Goal: Task Accomplishment & Management: Manage account settings

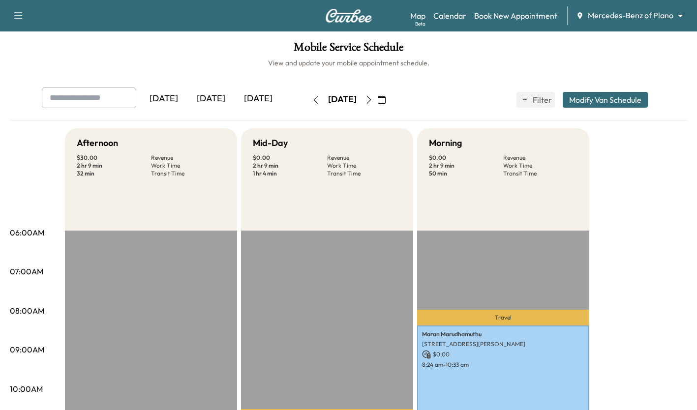
scroll to position [252, 0]
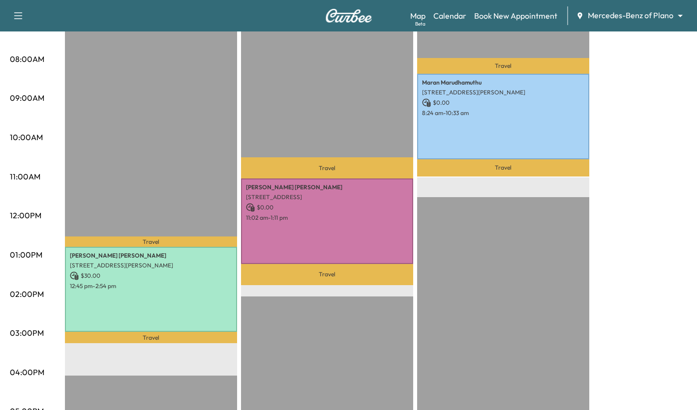
click at [187, 285] on p "12:45 pm - 2:54 pm" at bounding box center [151, 286] width 162 height 8
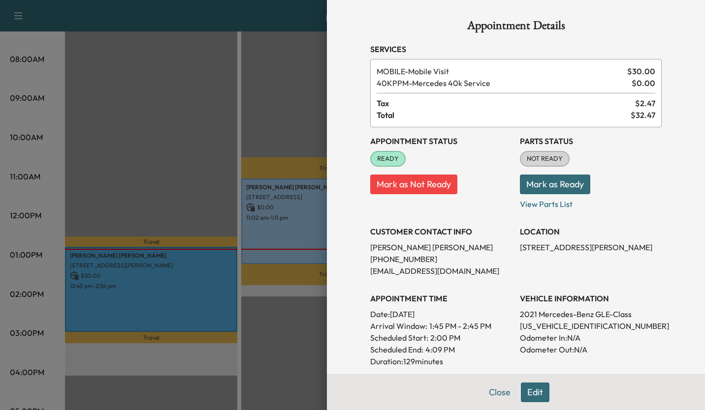
click at [195, 169] on div at bounding box center [352, 205] width 705 height 410
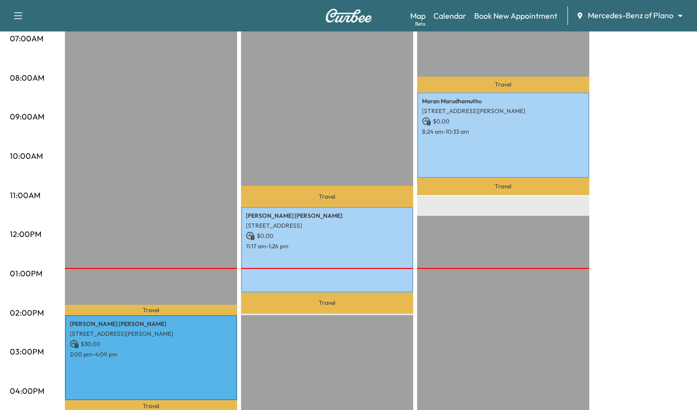
scroll to position [235, 0]
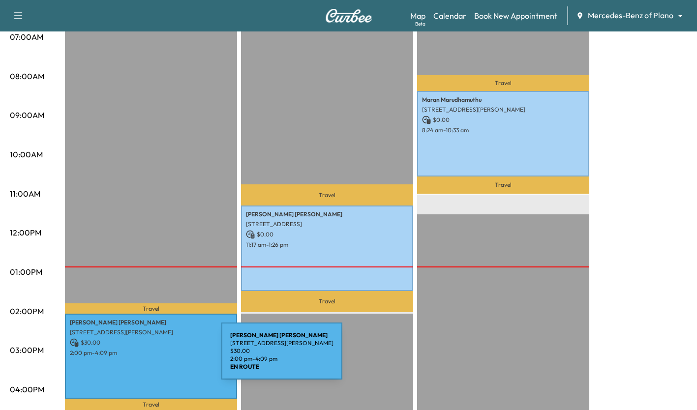
click at [148, 357] on div "Royce Nwankwo 4020 McEwen Rd, Farmers Branch, TX 75244, USA $ 30.00 2:00 pm - 4…" at bounding box center [151, 357] width 172 height 86
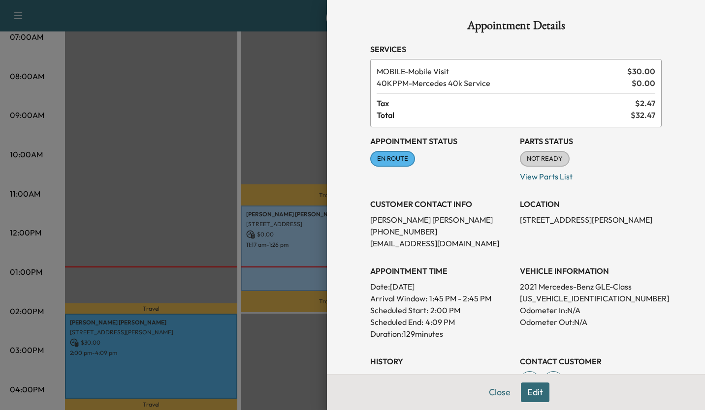
click at [163, 192] on div at bounding box center [352, 205] width 705 height 410
